Goal: Information Seeking & Learning: Learn about a topic

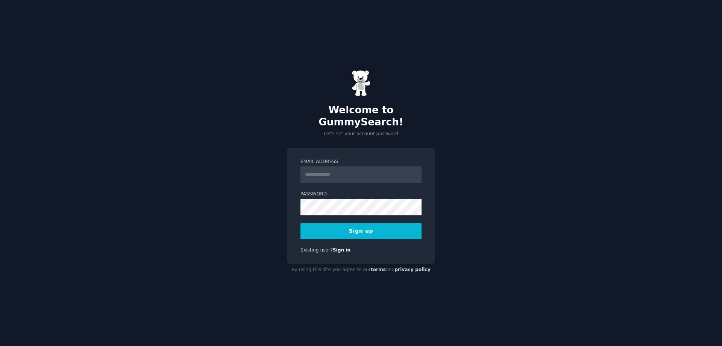
click at [332, 173] on input "Email Address" at bounding box center [360, 174] width 121 height 17
click at [305, 116] on h2 "Welcome to GummySearch!" at bounding box center [360, 116] width 147 height 24
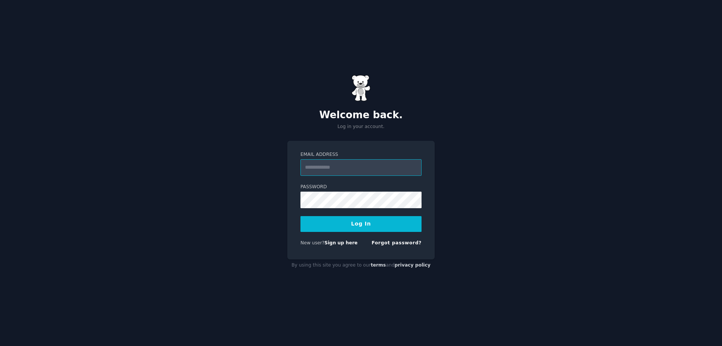
click at [333, 162] on input "Email Address" at bounding box center [360, 167] width 121 height 17
type input "**********"
click at [339, 241] on link "Sign up here" at bounding box center [340, 242] width 33 height 5
click at [329, 165] on input "Email Address" at bounding box center [360, 167] width 121 height 17
type input "**********"
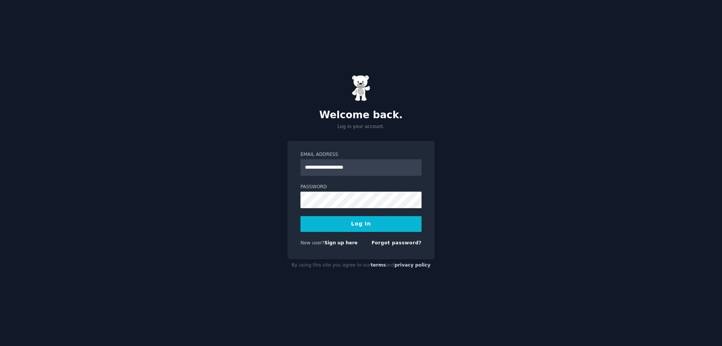
click at [347, 185] on label "Password" at bounding box center [360, 186] width 121 height 7
click at [250, 200] on div "**********" at bounding box center [361, 173] width 722 height 346
click at [359, 222] on button "Log In" at bounding box center [360, 224] width 121 height 16
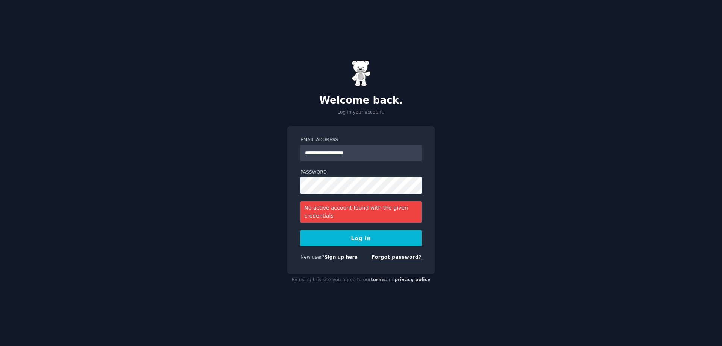
click at [397, 254] on link "Forgot password?" at bounding box center [396, 256] width 50 height 5
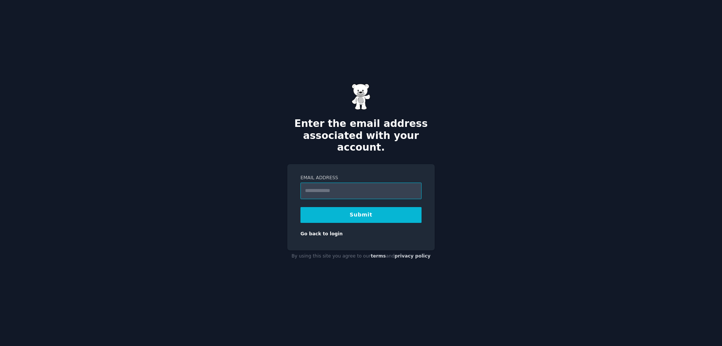
type input "**********"
click at [344, 208] on button "Submit" at bounding box center [360, 215] width 121 height 16
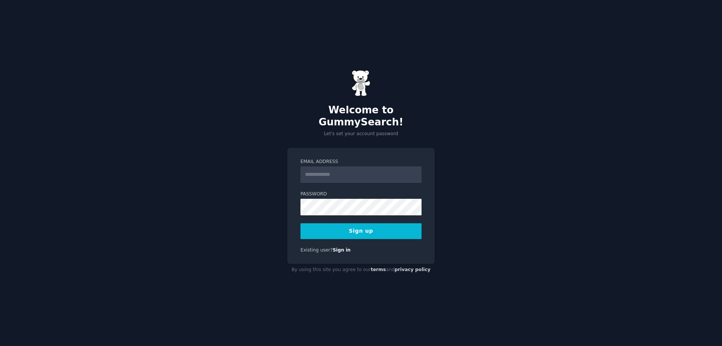
click at [349, 173] on input "Email Address" at bounding box center [360, 174] width 121 height 17
type input "**********"
click at [415, 223] on button "Sign up" at bounding box center [360, 231] width 121 height 16
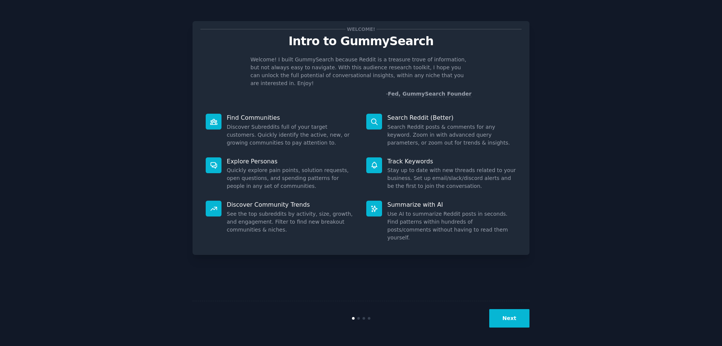
click at [509, 318] on button "Next" at bounding box center [509, 318] width 40 height 18
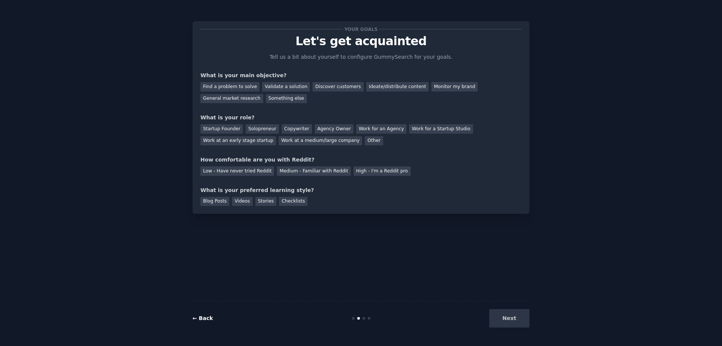
click at [201, 315] on link "← Back" at bounding box center [202, 318] width 20 height 6
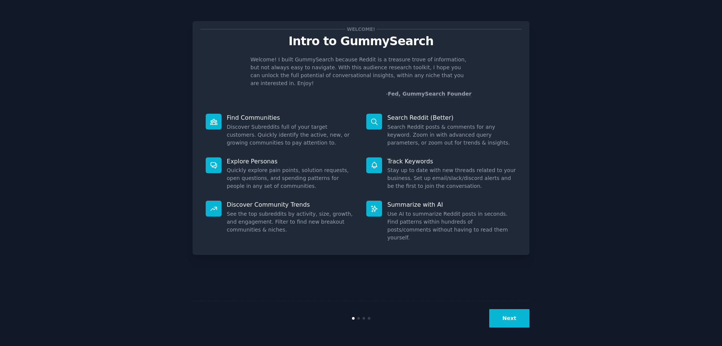
click at [380, 114] on div at bounding box center [374, 122] width 16 height 16
click at [372, 118] on icon at bounding box center [374, 122] width 8 height 8
click at [402, 114] on p "Search Reddit (Better)" at bounding box center [451, 118] width 129 height 8
click at [506, 318] on button "Next" at bounding box center [509, 318] width 40 height 18
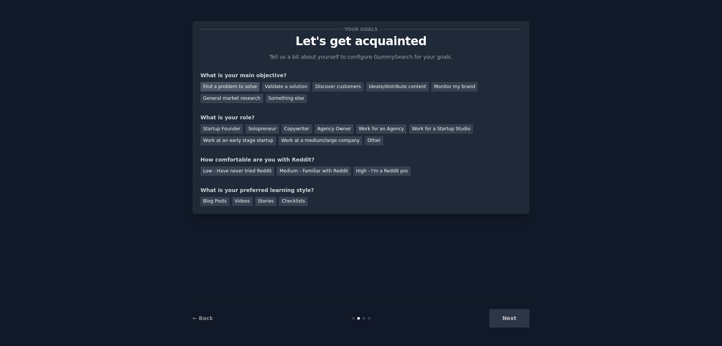
click at [232, 85] on div "Find a problem to solve" at bounding box center [229, 86] width 59 height 9
click at [266, 101] on div "Something else" at bounding box center [286, 98] width 41 height 9
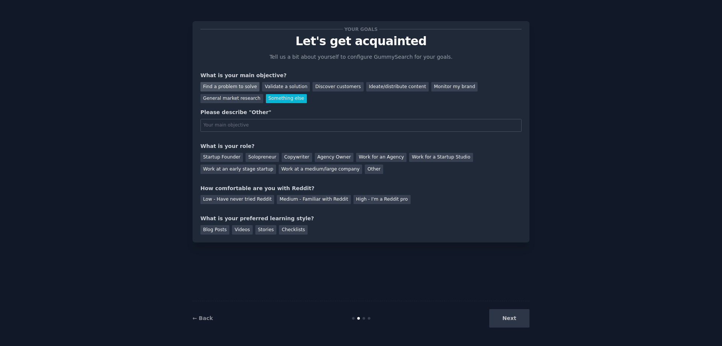
click at [223, 87] on div "Find a problem to solve" at bounding box center [229, 86] width 59 height 9
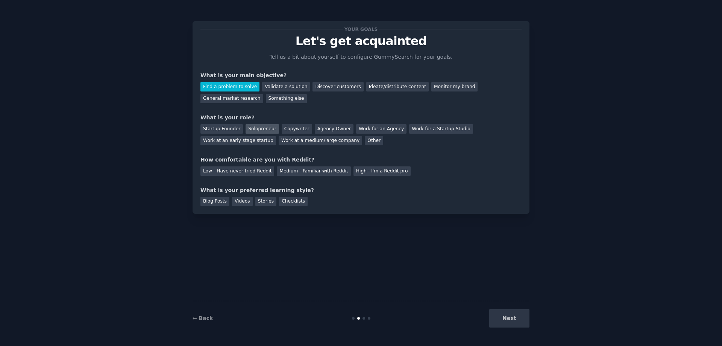
click at [250, 131] on div "Solopreneur" at bounding box center [261, 128] width 33 height 9
click at [246, 173] on div "Low - Have never tried Reddit" at bounding box center [237, 170] width 74 height 9
click at [212, 200] on div "Blog Posts" at bounding box center [214, 201] width 29 height 9
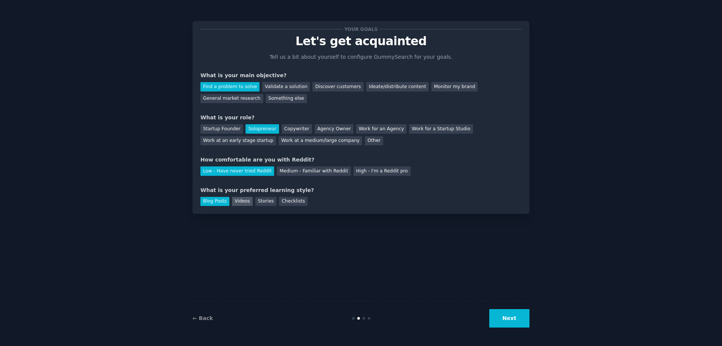
click at [233, 200] on div "Videos" at bounding box center [242, 201] width 21 height 9
click at [515, 318] on button "Next" at bounding box center [509, 318] width 40 height 18
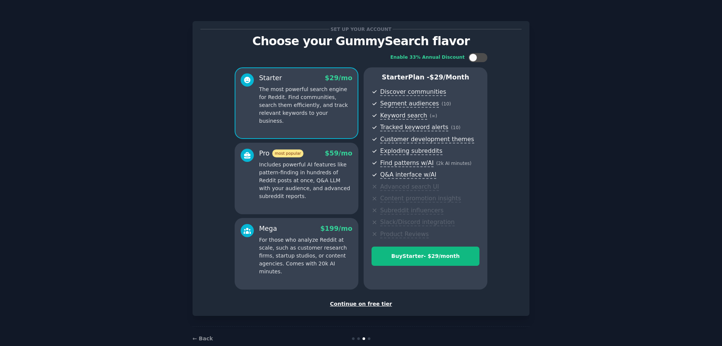
click at [367, 303] on div "Continue on free tier" at bounding box center [360, 304] width 321 height 8
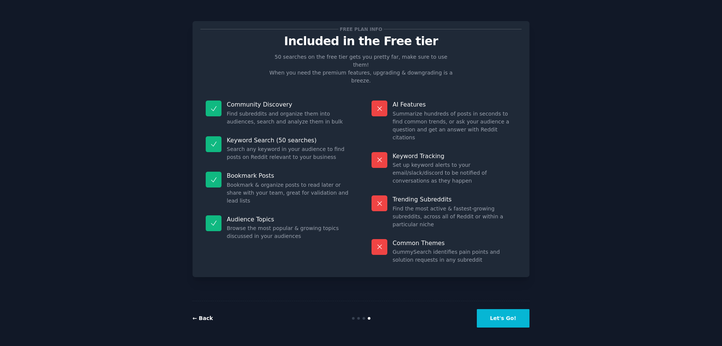
click at [202, 317] on link "← Back" at bounding box center [202, 318] width 20 height 6
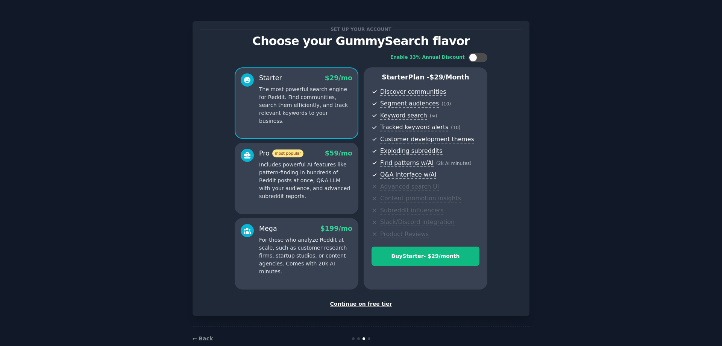
click at [361, 303] on div "Continue on free tier" at bounding box center [360, 304] width 321 height 8
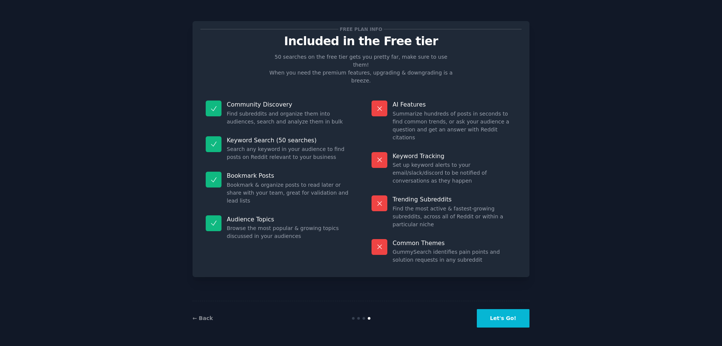
click at [509, 314] on button "Let's Go!" at bounding box center [503, 318] width 53 height 18
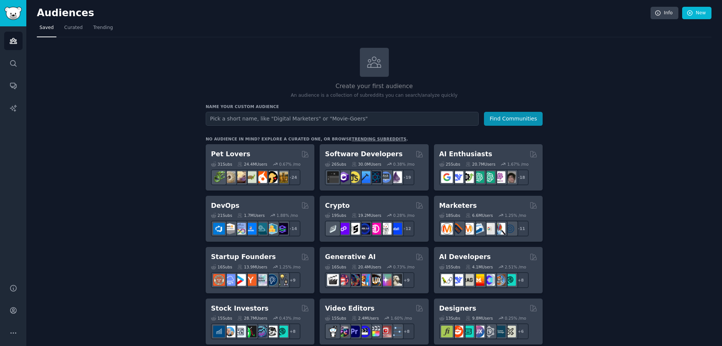
click at [223, 118] on input "text" at bounding box center [342, 119] width 273 height 14
click at [93, 28] on span "Trending" at bounding box center [103, 27] width 20 height 7
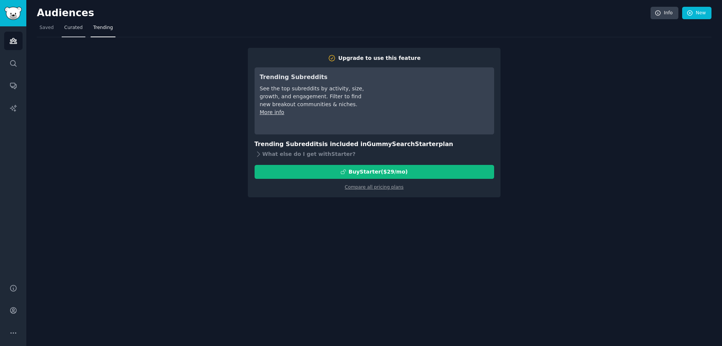
click at [74, 29] on span "Curated" at bounding box center [73, 27] width 18 height 7
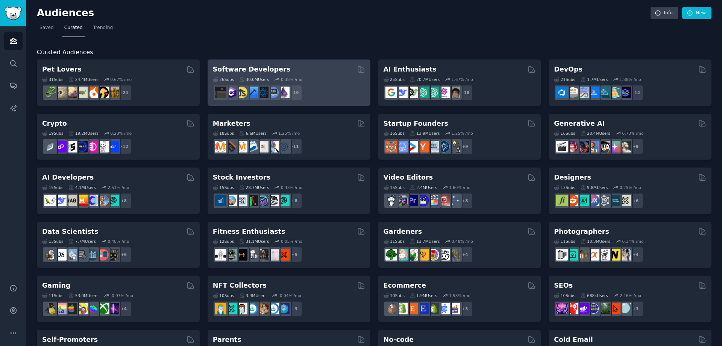
click at [281, 77] on div "0.38 % /mo" at bounding box center [291, 79] width 21 height 5
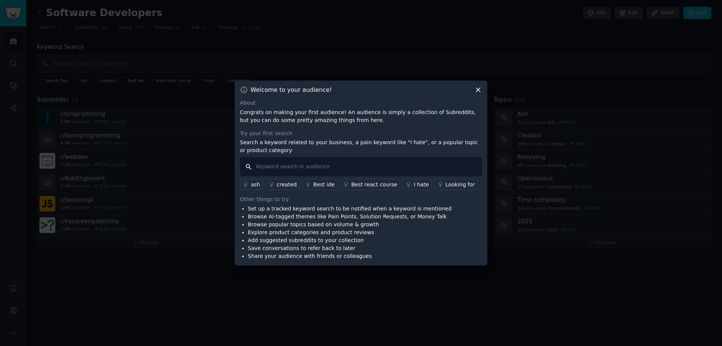
click at [283, 165] on input "text" at bounding box center [361, 166] width 242 height 19
paste input "Startup Ideas"
type input "Startup Ideas"
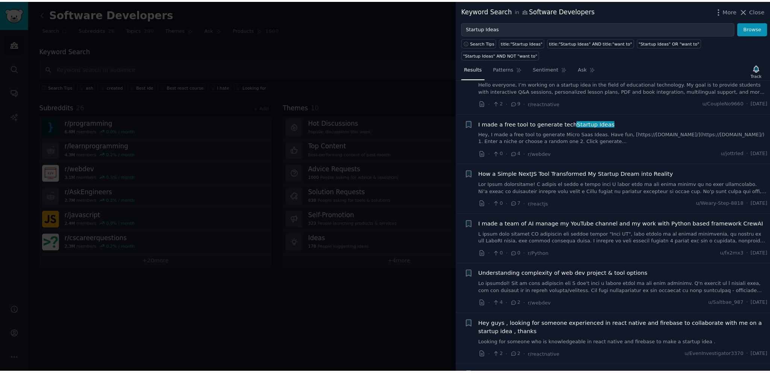
scroll to position [1128, 0]
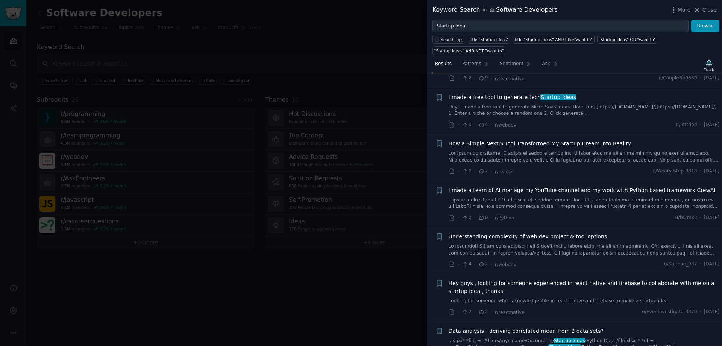
click at [166, 150] on div at bounding box center [361, 173] width 722 height 346
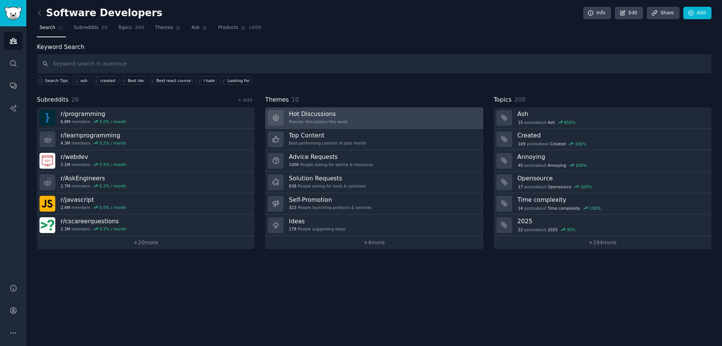
click at [322, 111] on h3 "Hot Discussions" at bounding box center [318, 114] width 59 height 8
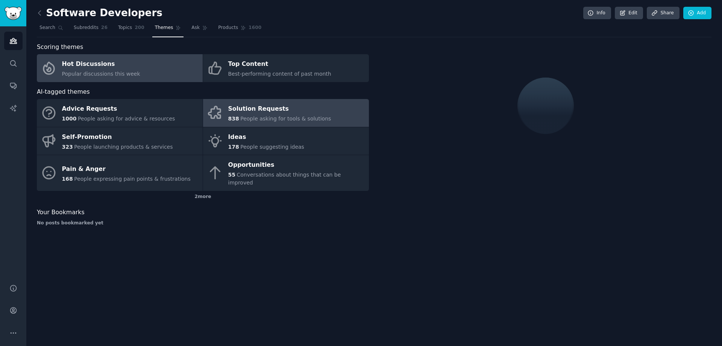
click at [246, 107] on div "Solution Requests" at bounding box center [279, 109] width 103 height 12
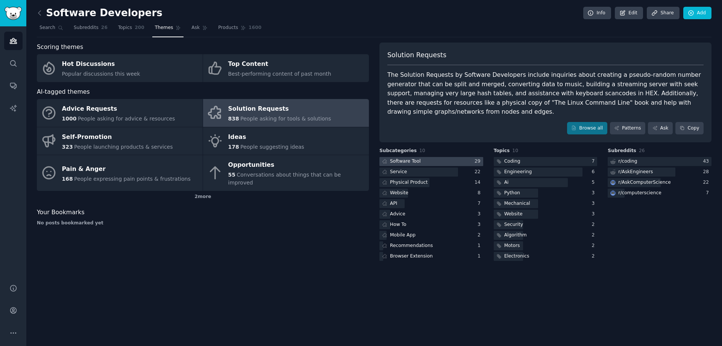
click at [435, 157] on div at bounding box center [431, 161] width 104 height 9
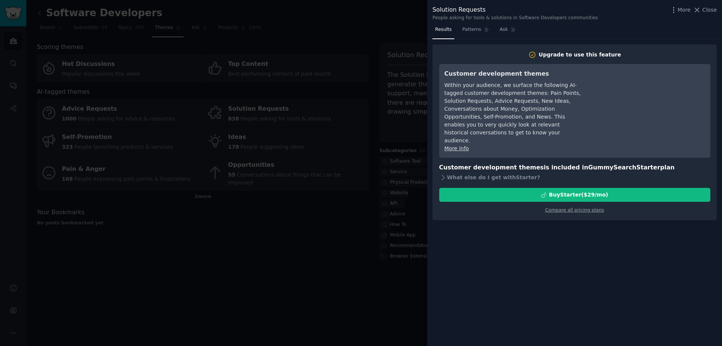
click at [323, 26] on div at bounding box center [361, 173] width 722 height 346
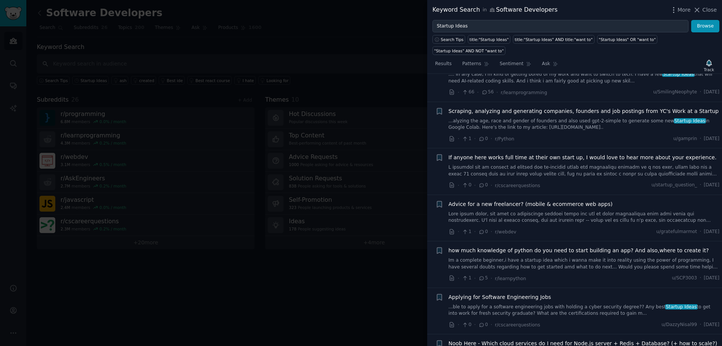
scroll to position [3835, 0]
